Goal: Task Accomplishment & Management: Complete application form

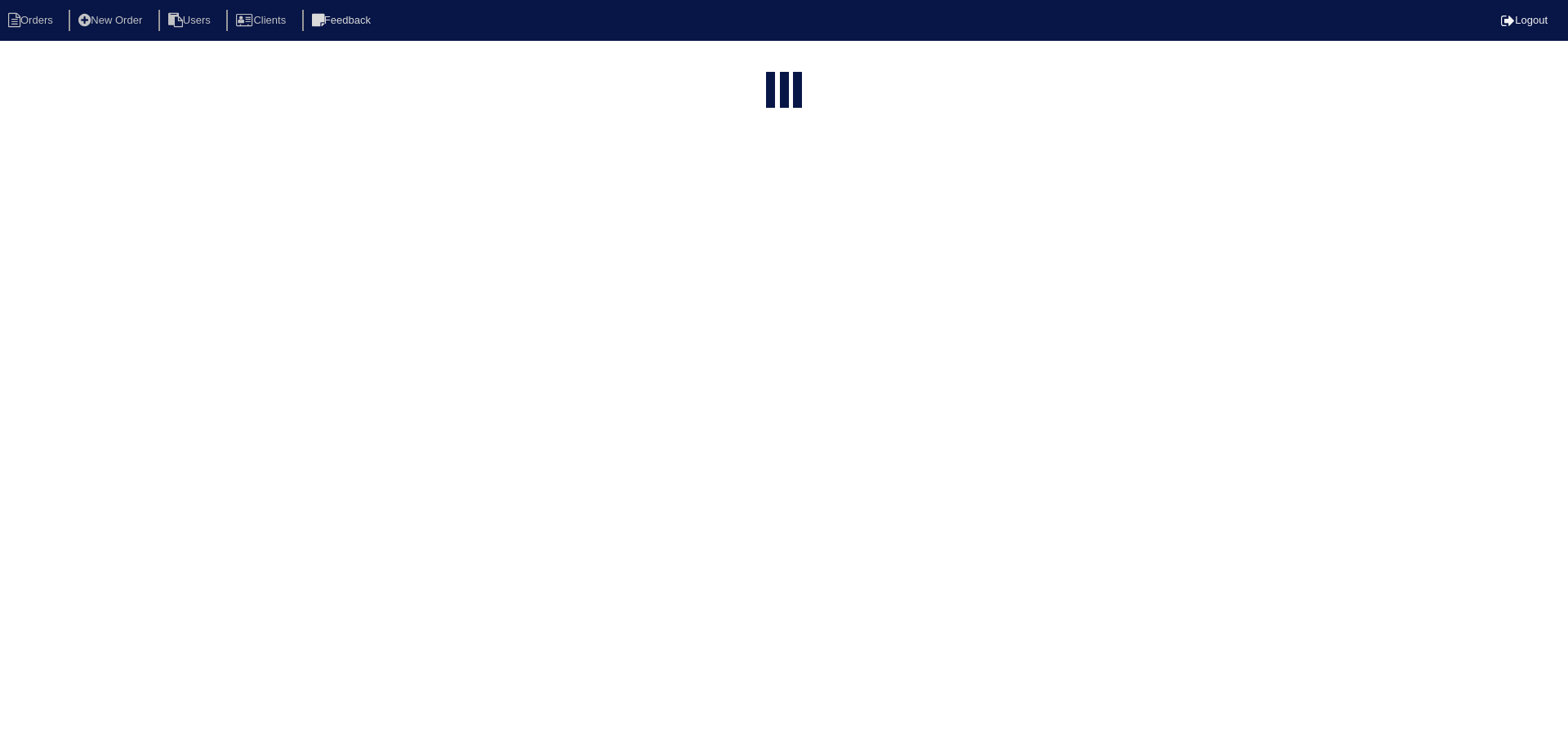
select select "15"
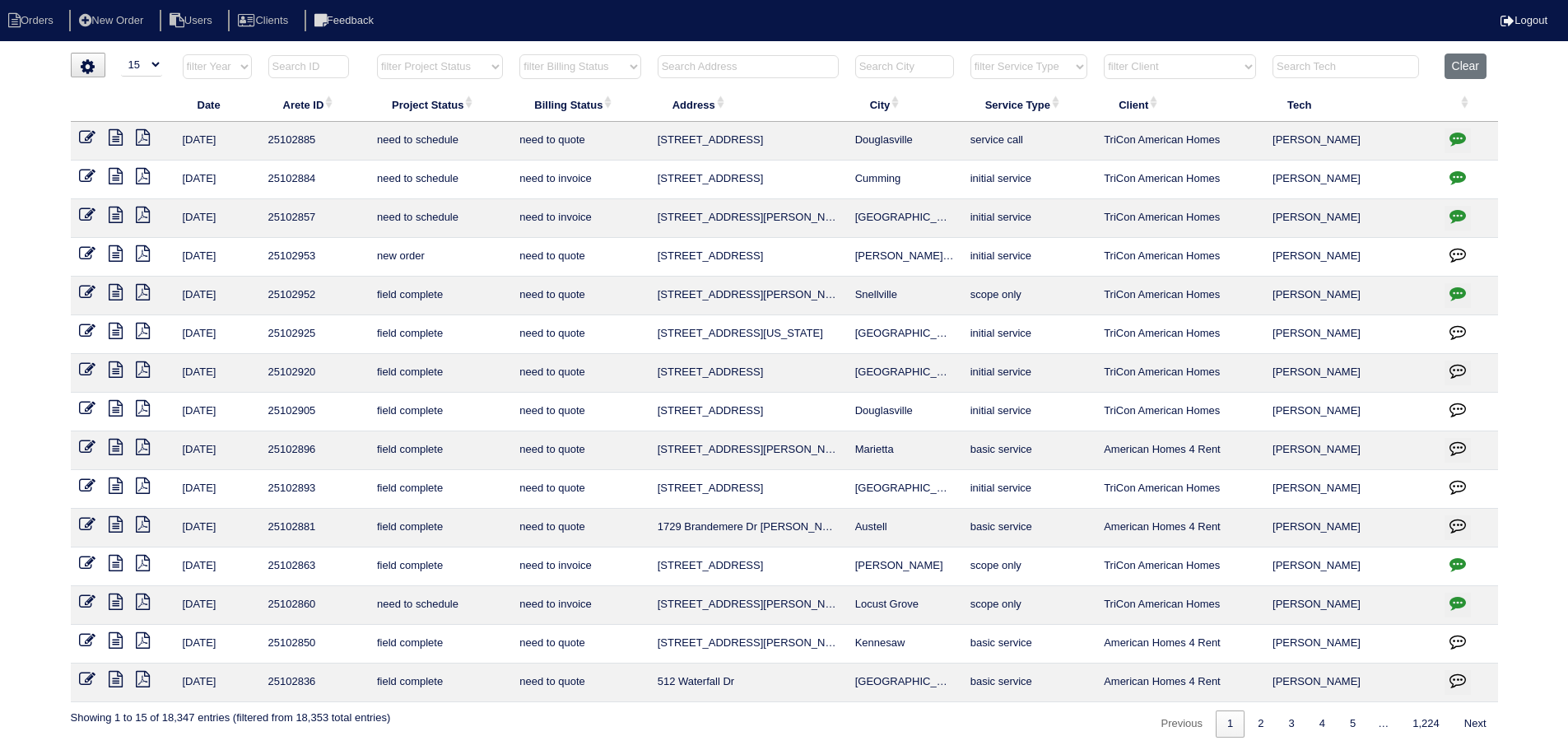
click at [690, 70] on input "text" at bounding box center [749, 67] width 181 height 23
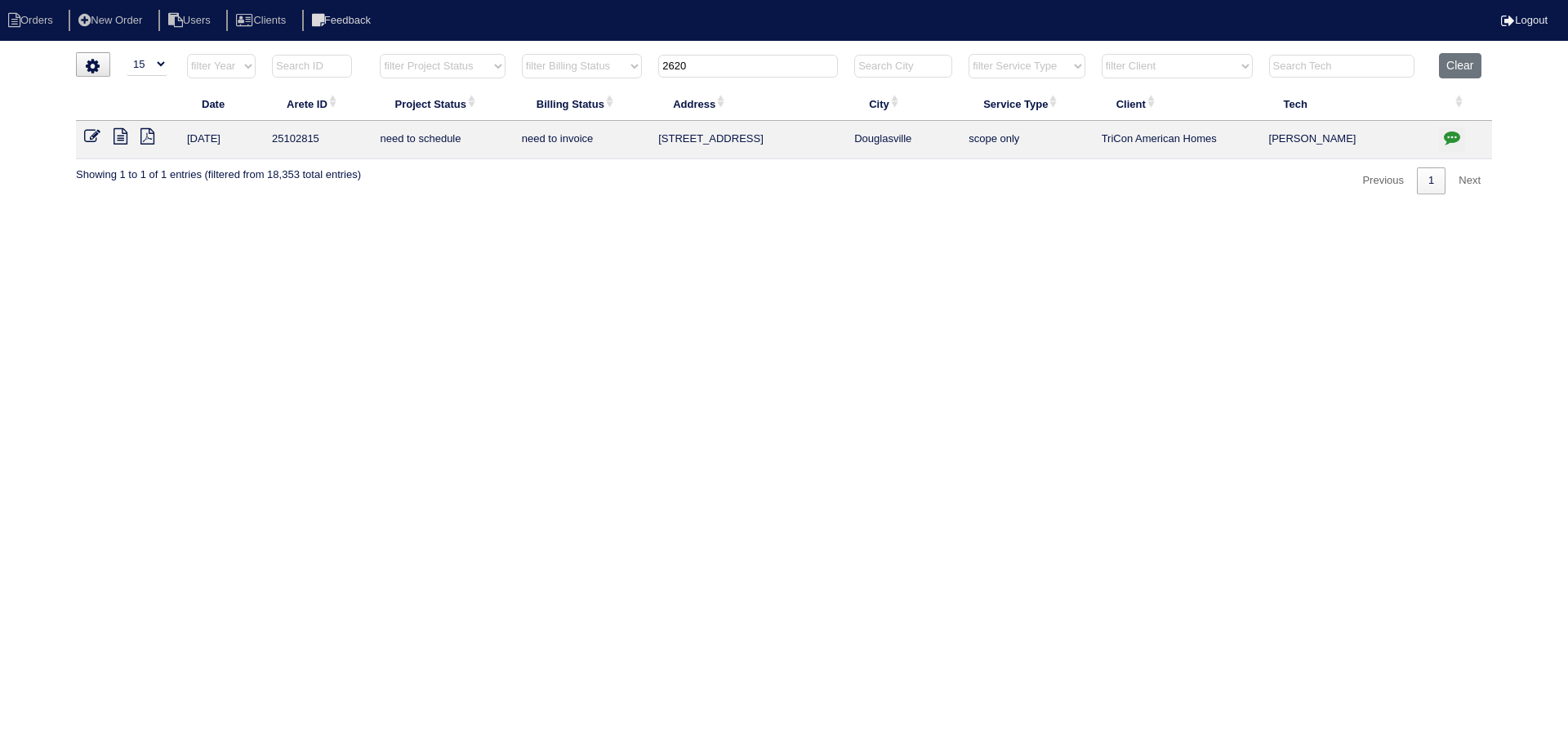
type input "2620"
click at [127, 139] on icon at bounding box center [121, 136] width 14 height 16
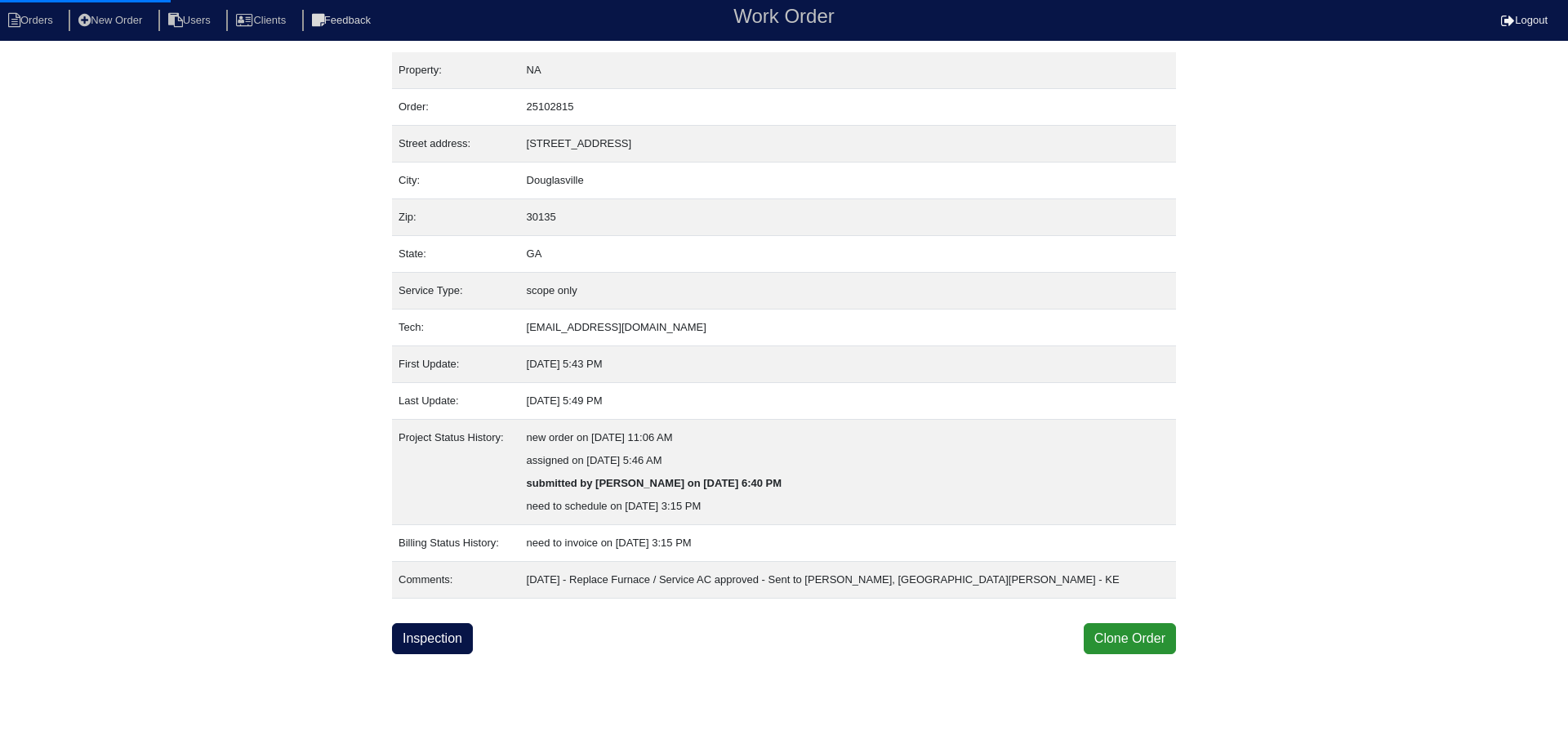
select select "0"
select select "Rheem"
select select "0"
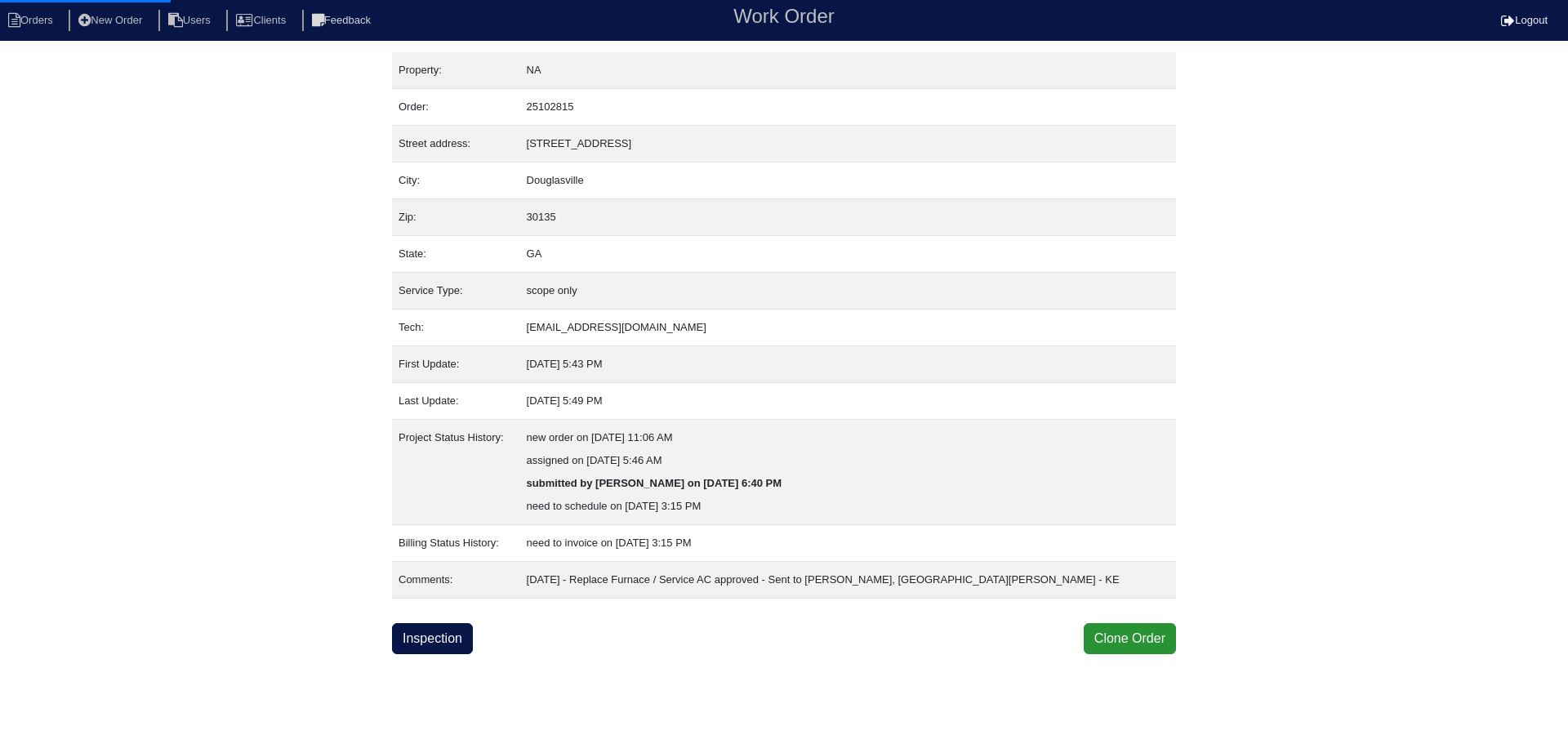
select select "0"
select select "2"
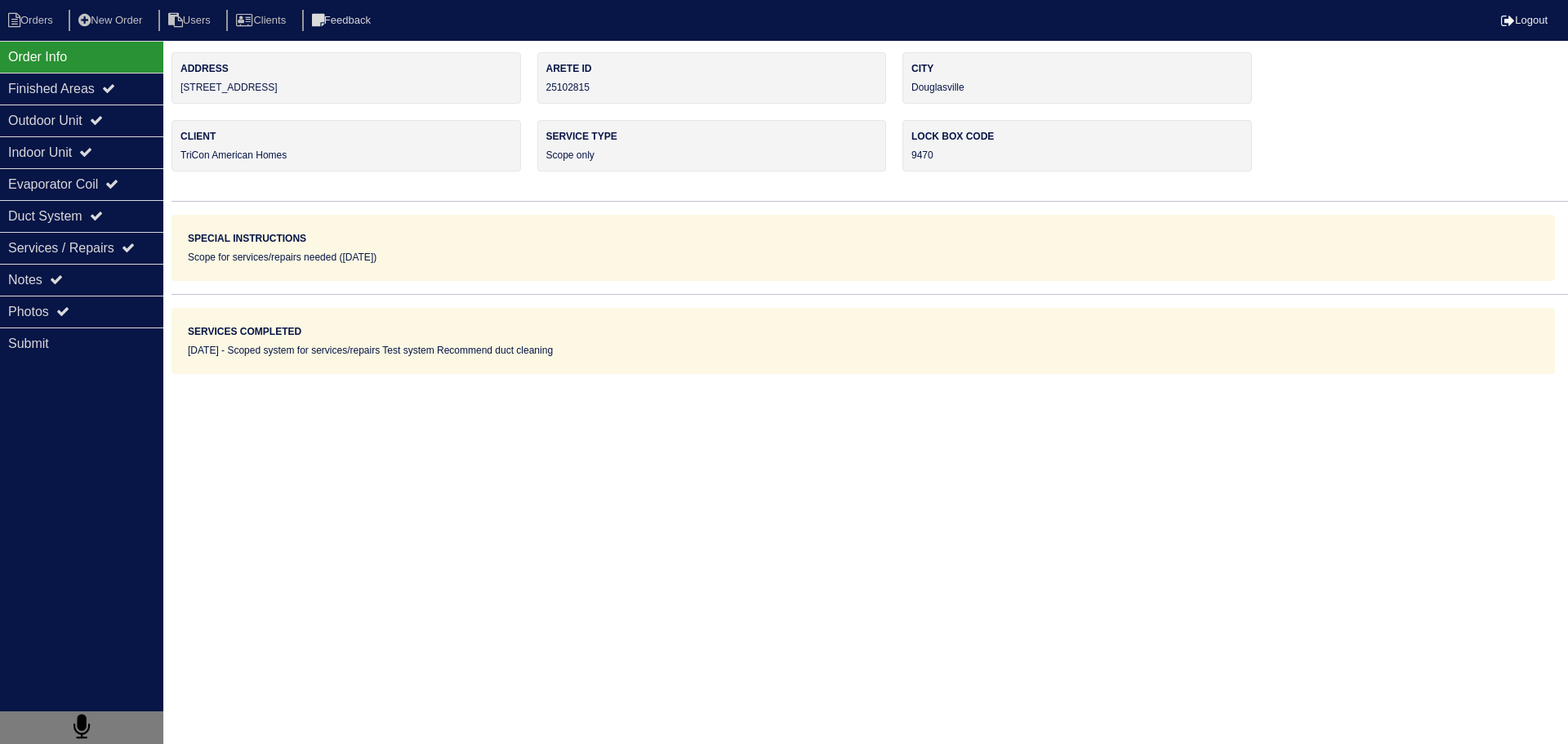
click at [99, 134] on div "Outdoor Unit" at bounding box center [82, 121] width 163 height 32
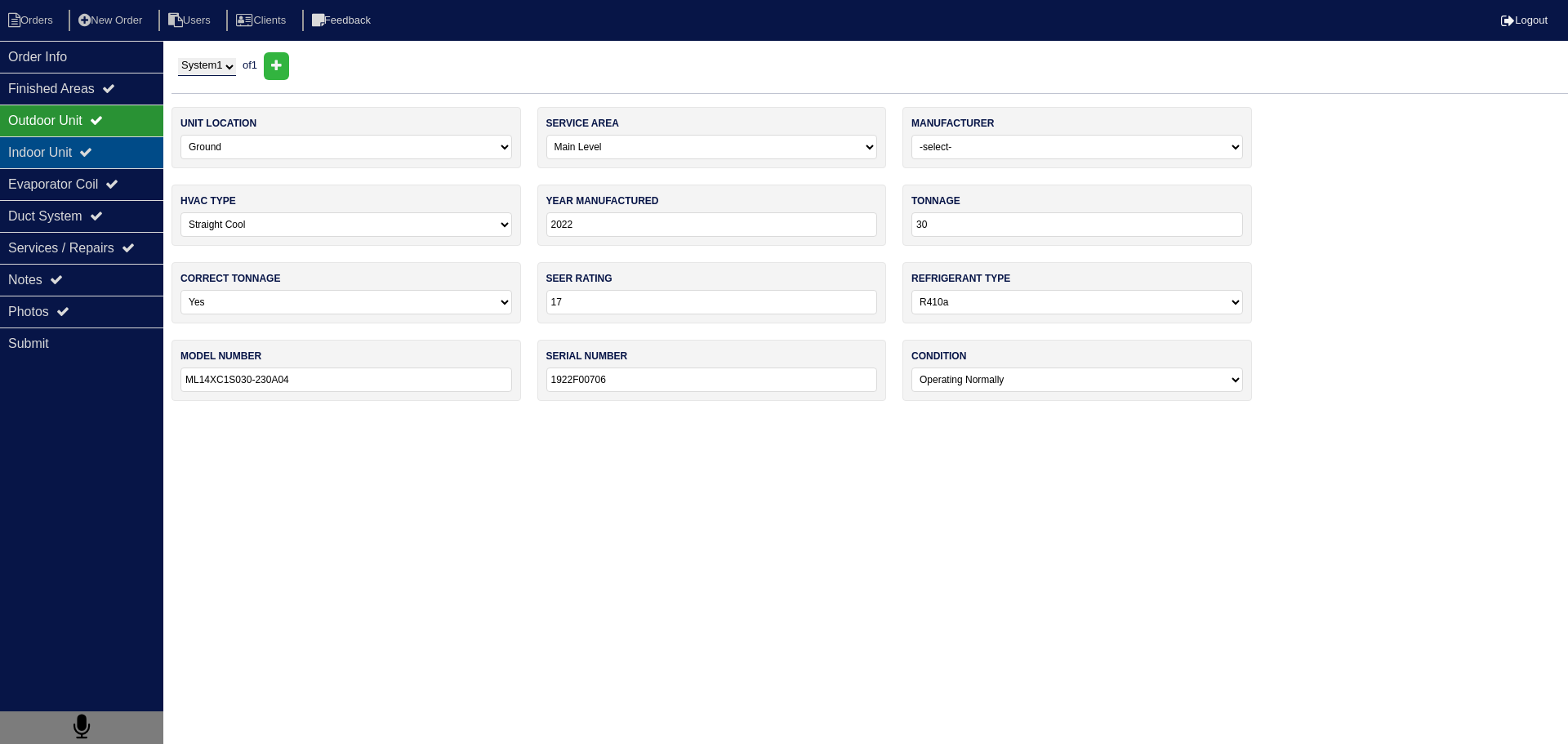
click at [107, 164] on div "Indoor Unit" at bounding box center [82, 153] width 163 height 32
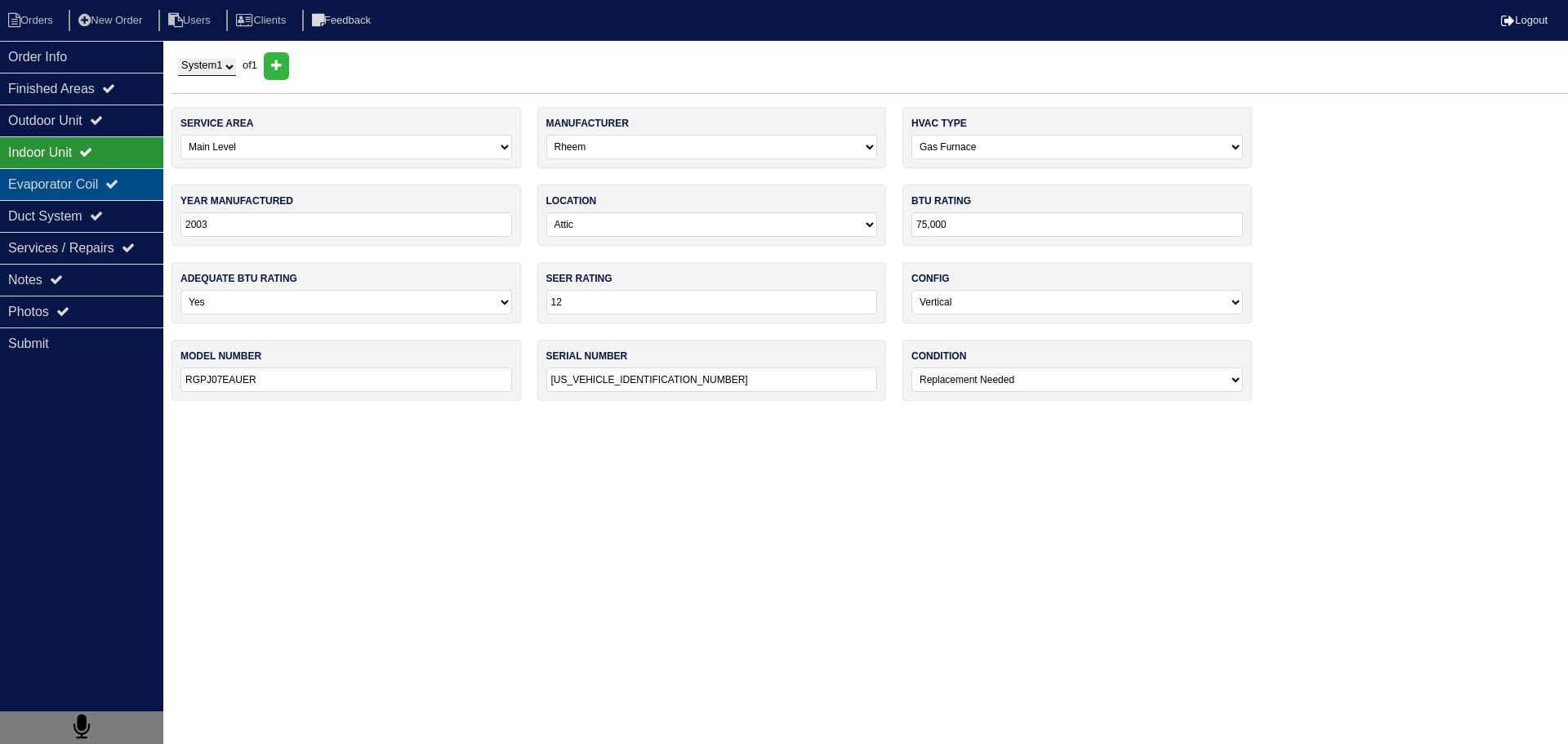
click at [100, 188] on div "Evaporator Coil" at bounding box center [82, 184] width 163 height 32
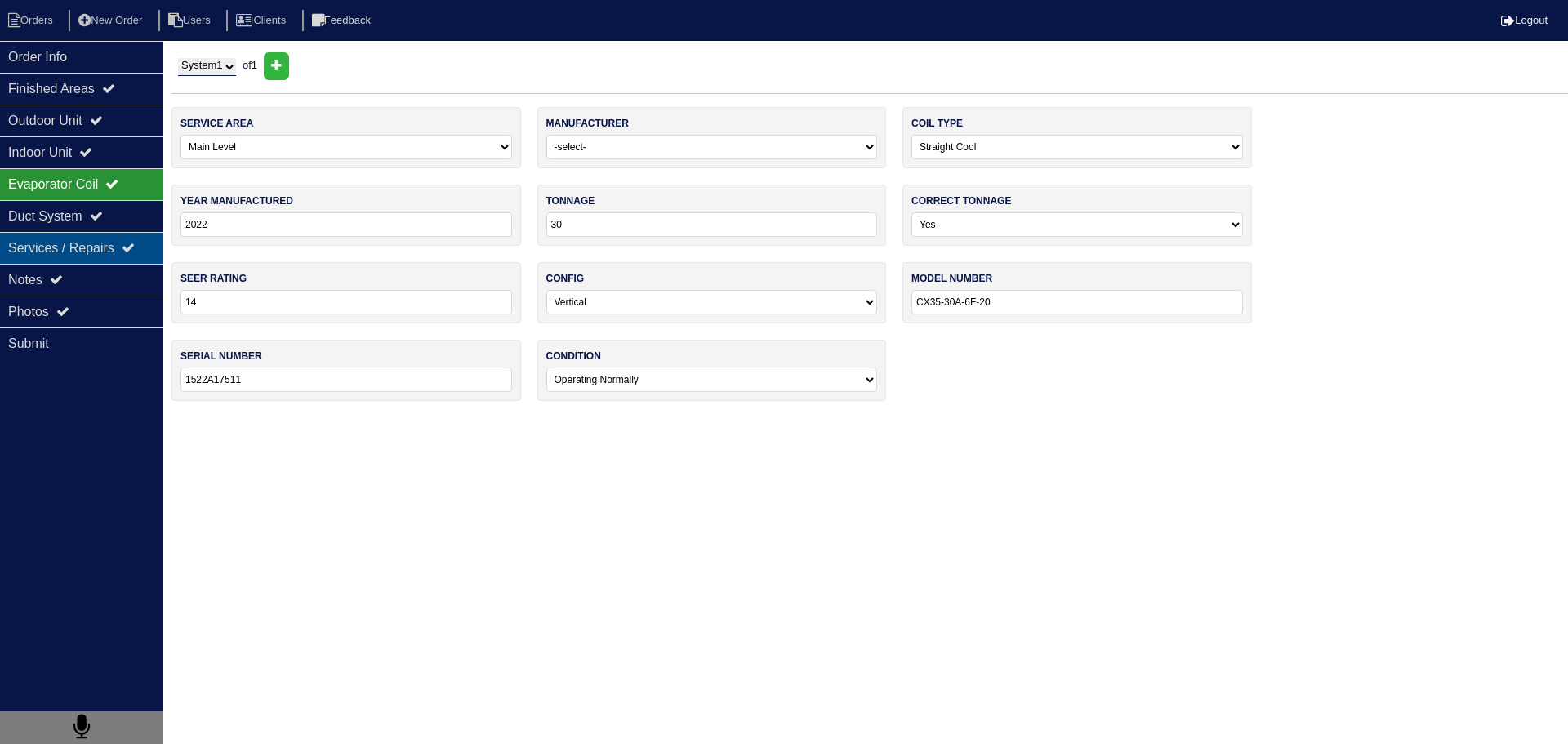
click at [107, 244] on div "Services / Repairs" at bounding box center [82, 248] width 163 height 32
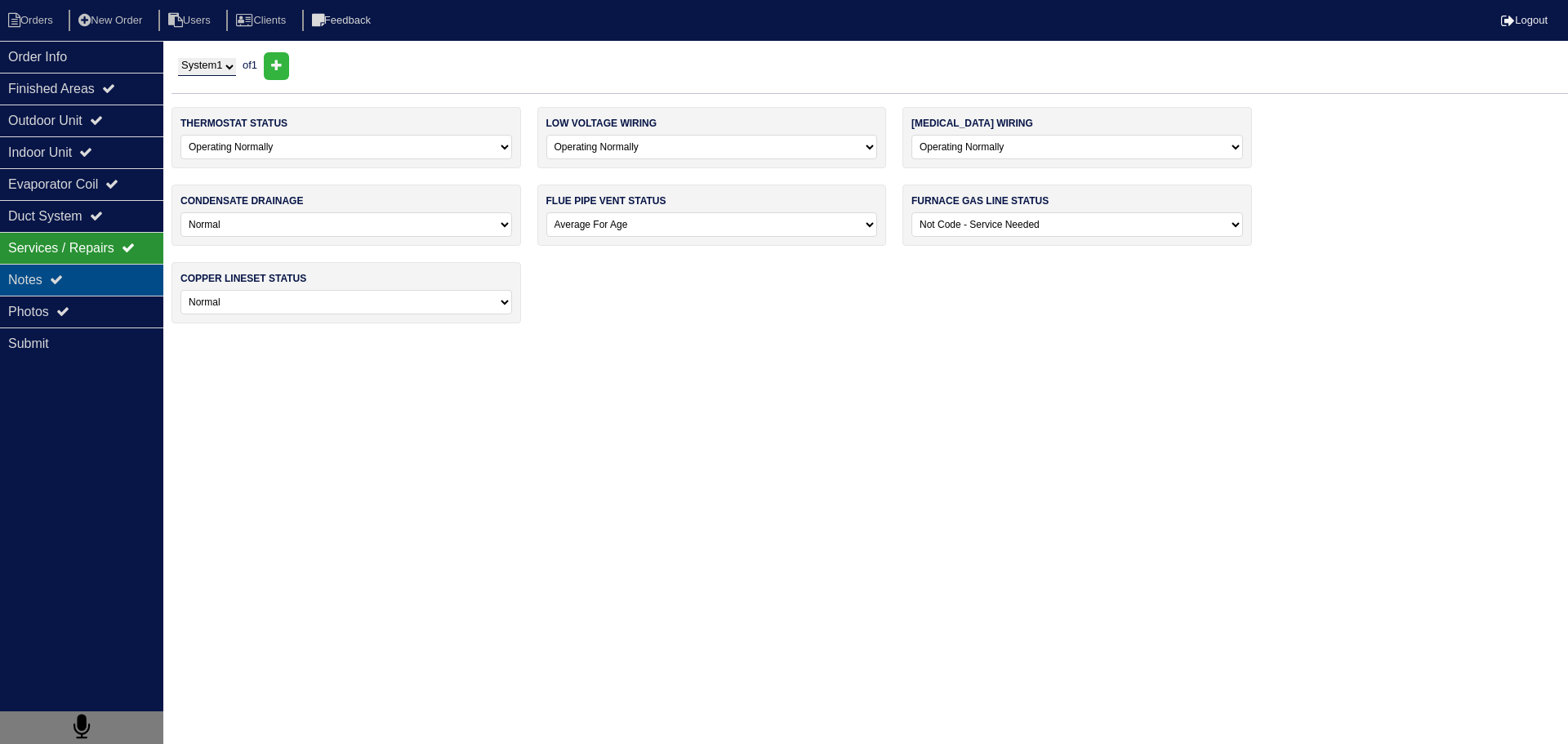
click at [103, 294] on div "Notes" at bounding box center [82, 280] width 163 height 32
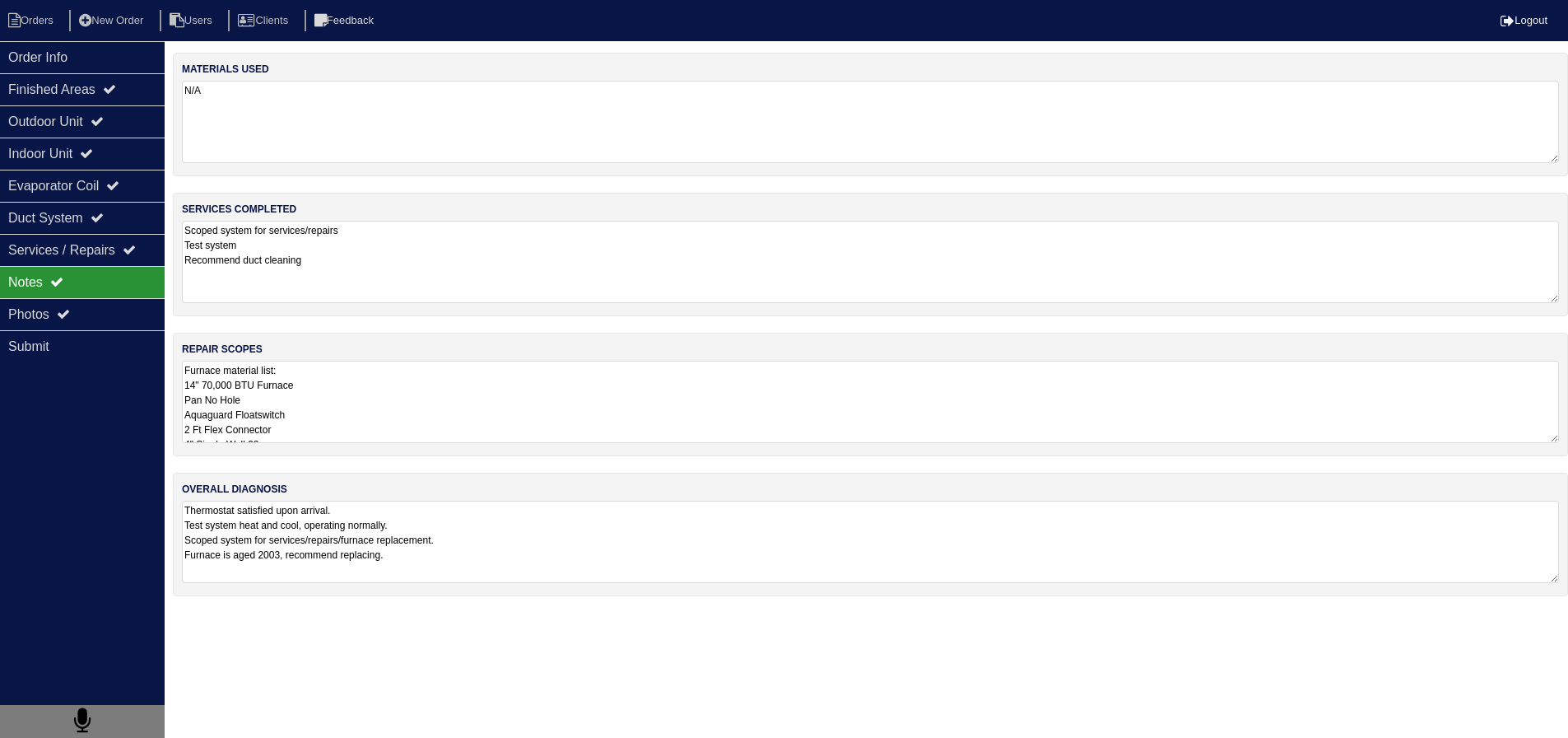
click at [266, 388] on textarea "Furnace material list: 14" 70,000 BTU Furnace Pan No Hole Aquaguard Floatswitch…" at bounding box center [870, 402] width 1377 height 82
